Goal: Information Seeking & Learning: Find specific fact

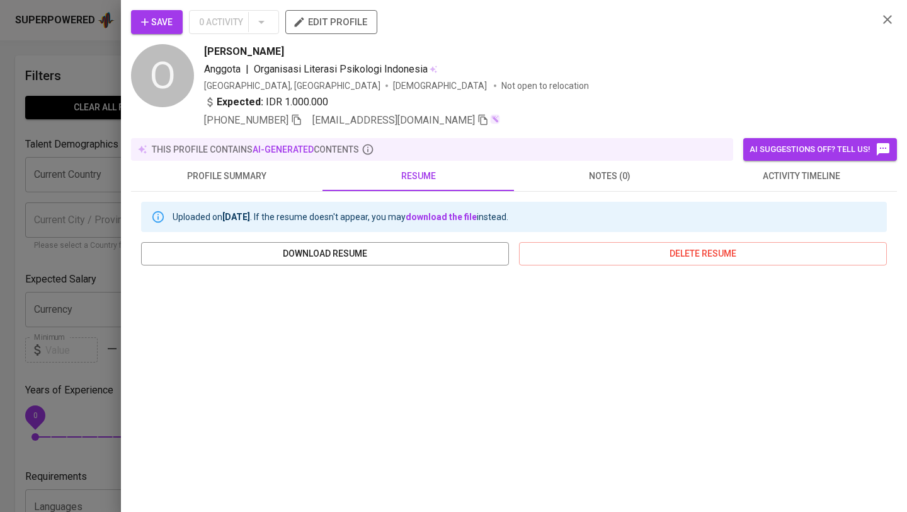
click at [886, 15] on icon "button" at bounding box center [887, 19] width 15 height 15
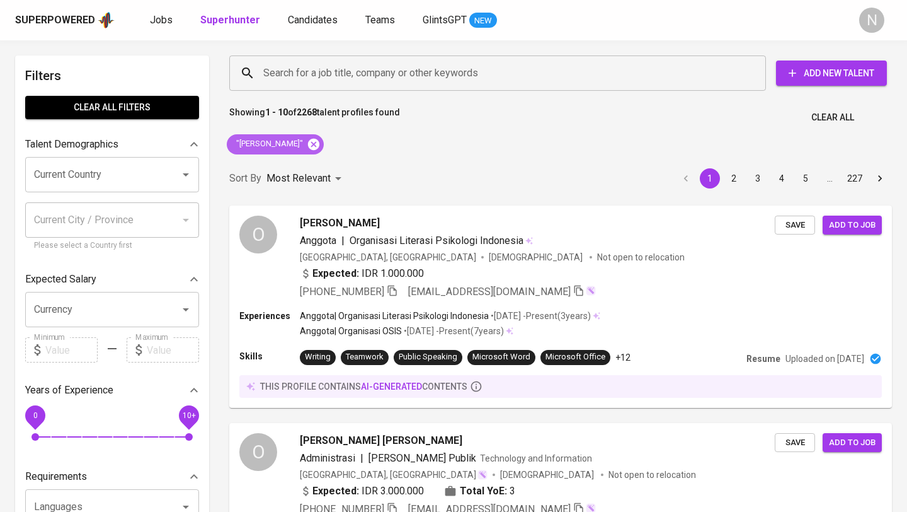
click at [309, 144] on icon at bounding box center [313, 143] width 11 height 11
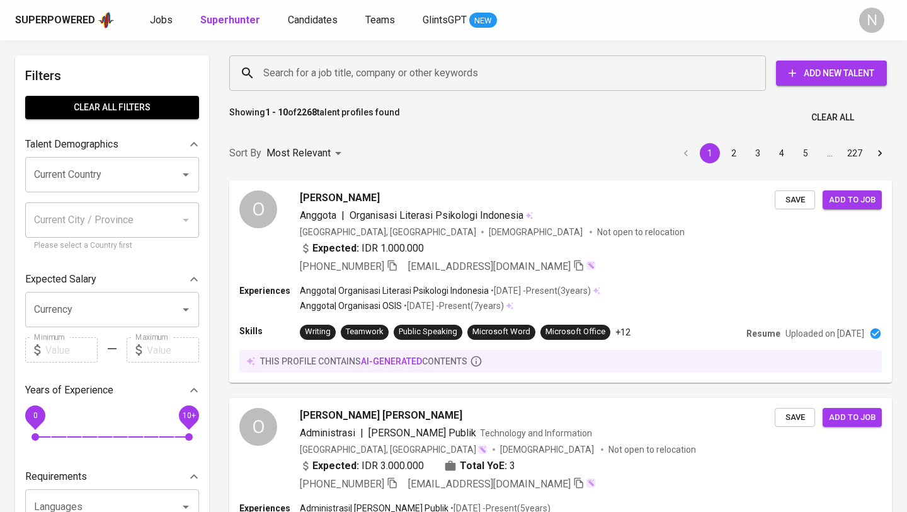
click at [319, 72] on input "Search for a job title, company or other keywords" at bounding box center [500, 73] width 481 height 24
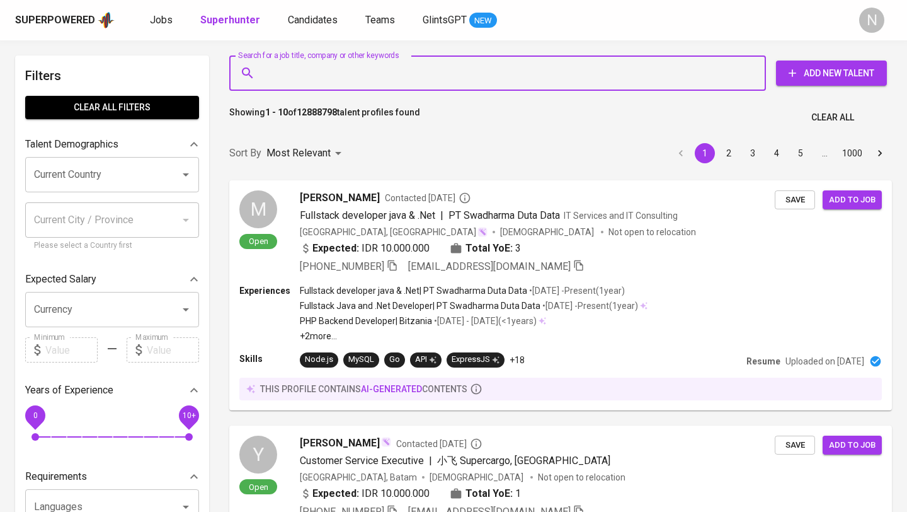
click at [319, 72] on input "Search for a job title, company or other keywords" at bounding box center [500, 73] width 481 height 24
paste input "[EMAIL_ADDRESS][DOMAIN_NAME]"
type input "[EMAIL_ADDRESS][DOMAIN_NAME]"
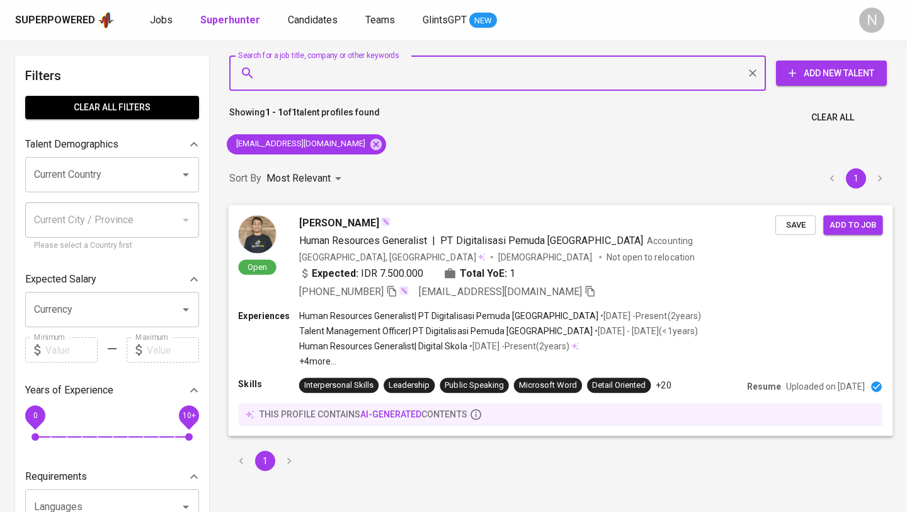
click at [601, 268] on div "Expected: IDR 7.500.000 Total YoE: 1" at bounding box center [537, 274] width 476 height 18
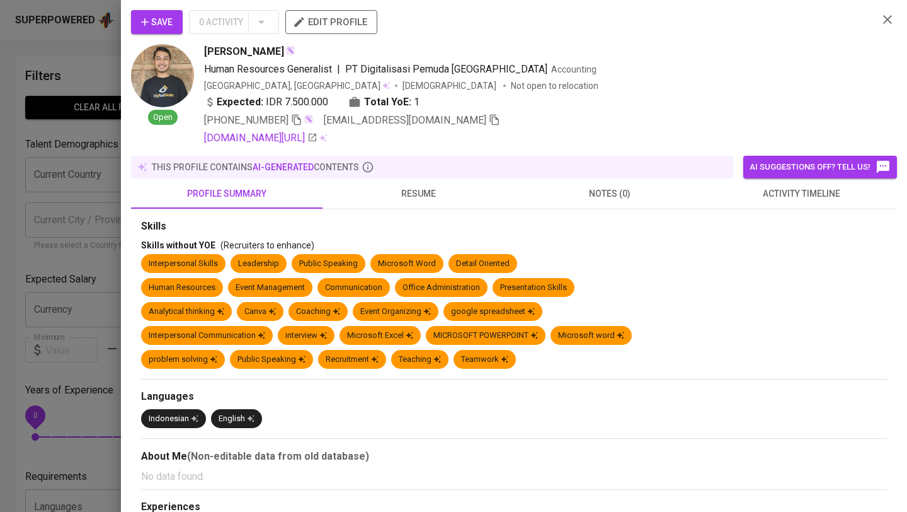
click at [422, 200] on span "resume" at bounding box center [418, 194] width 176 height 16
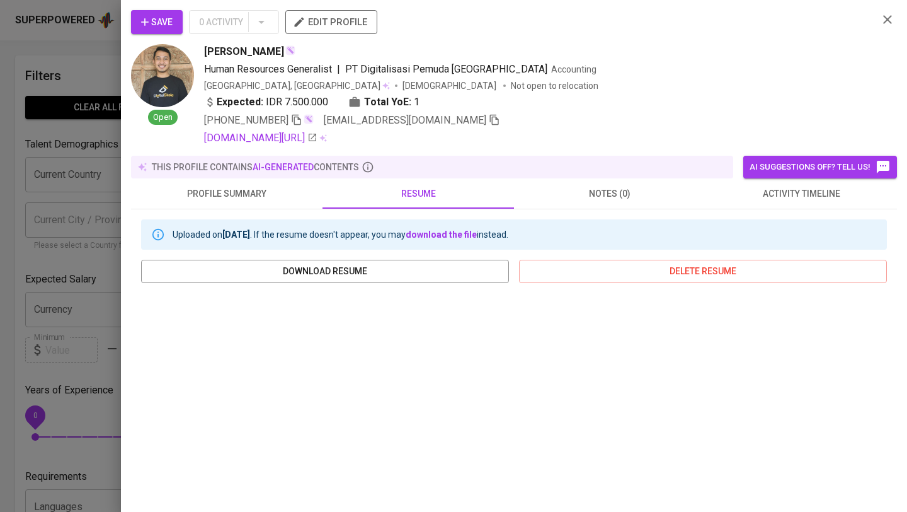
scroll to position [46, 0]
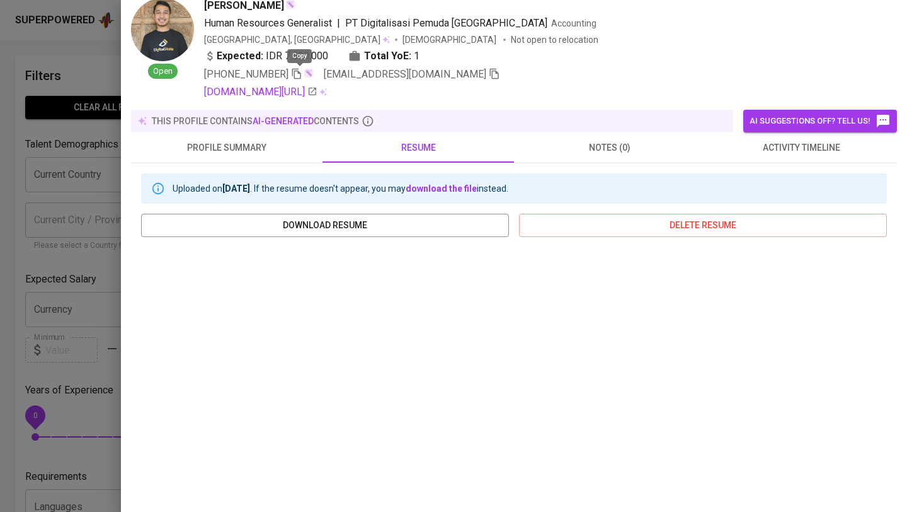
click at [297, 76] on icon "button" at bounding box center [296, 74] width 9 height 11
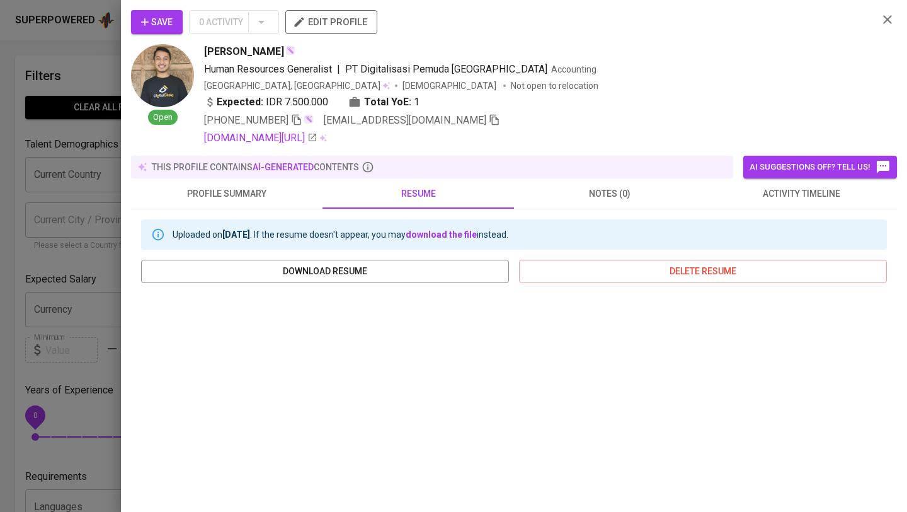
click at [887, 19] on icon "button" at bounding box center [887, 19] width 9 height 9
